Goal: Check status: Check status

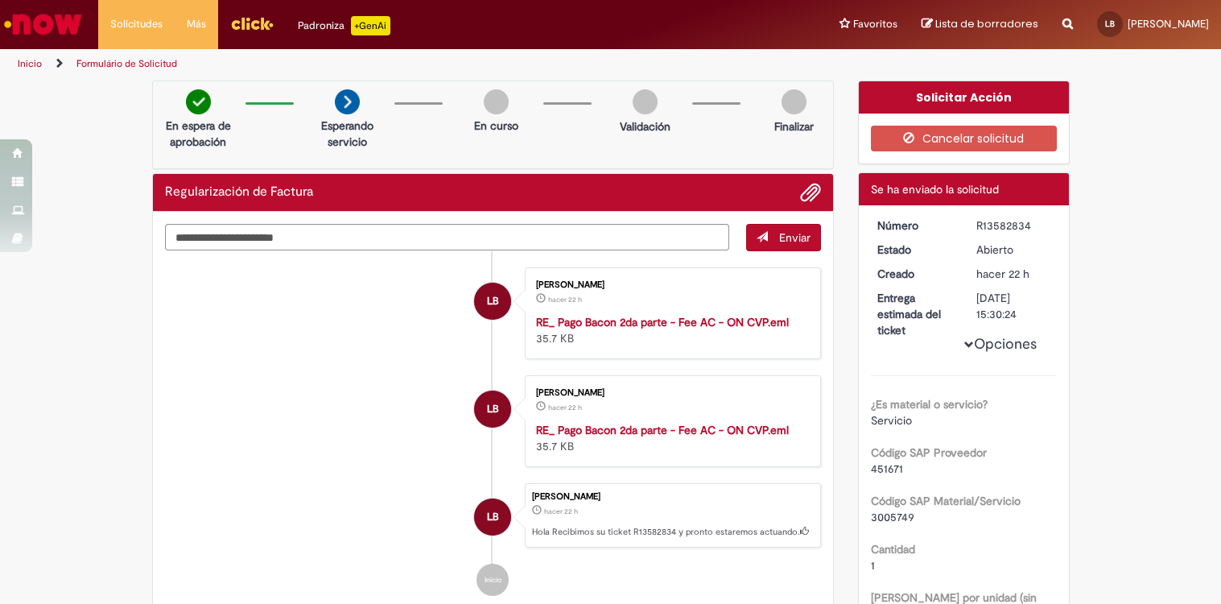
drag, startPoint x: 970, startPoint y: 297, endPoint x: 1024, endPoint y: 297, distance: 54.7
click at [1024, 297] on div "[DATE] 15:30:24" at bounding box center [1013, 306] width 75 height 32
drag, startPoint x: 1024, startPoint y: 297, endPoint x: 1022, endPoint y: 309, distance: 12.3
click at [1022, 309] on div "[DATE] 15:30:24" at bounding box center [1013, 306] width 75 height 32
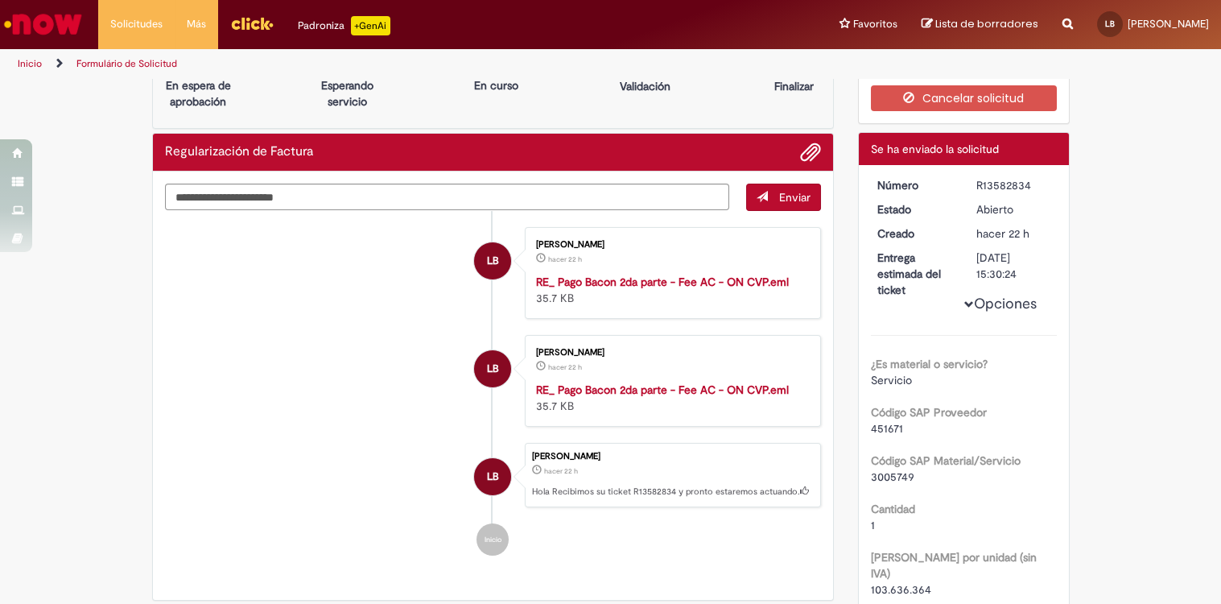
scroll to position [73, 0]
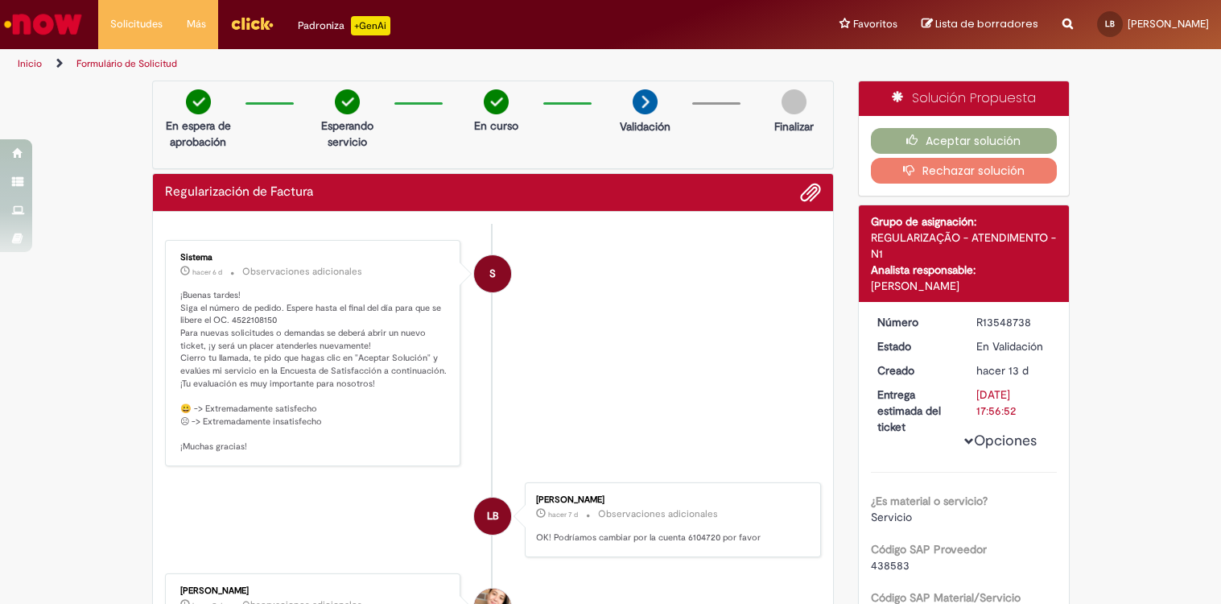
click at [307, 311] on p "¡Buenas tardes! Siga el número de pedido. Espere hasta el final del día para qu…" at bounding box center [314, 371] width 268 height 164
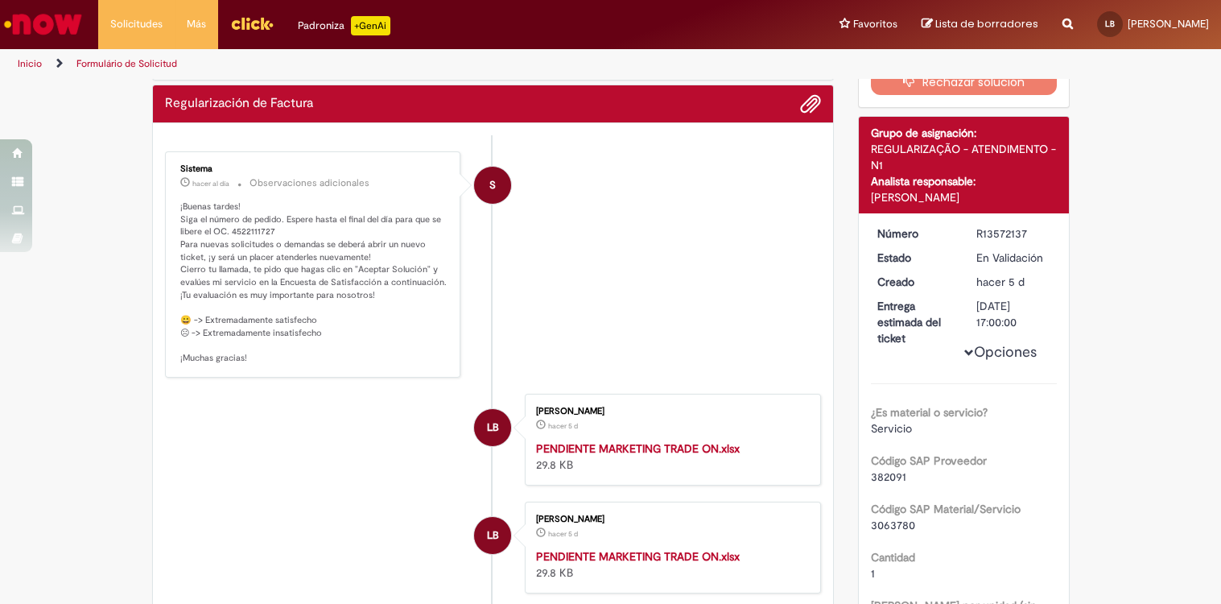
scroll to position [146, 0]
